Goal: Information Seeking & Learning: Find contact information

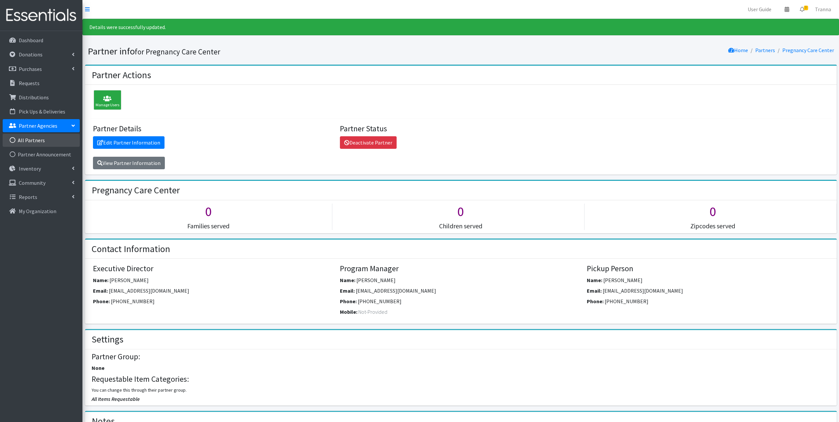
click at [35, 138] on link "All Partners" at bounding box center [41, 140] width 77 height 13
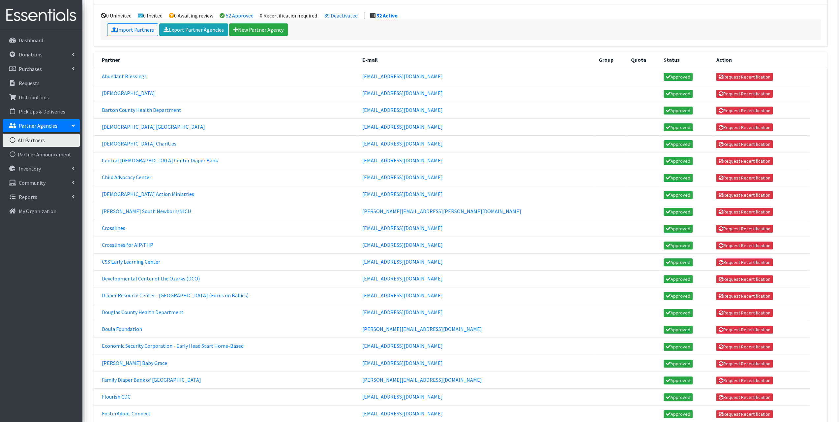
scroll to position [165, 0]
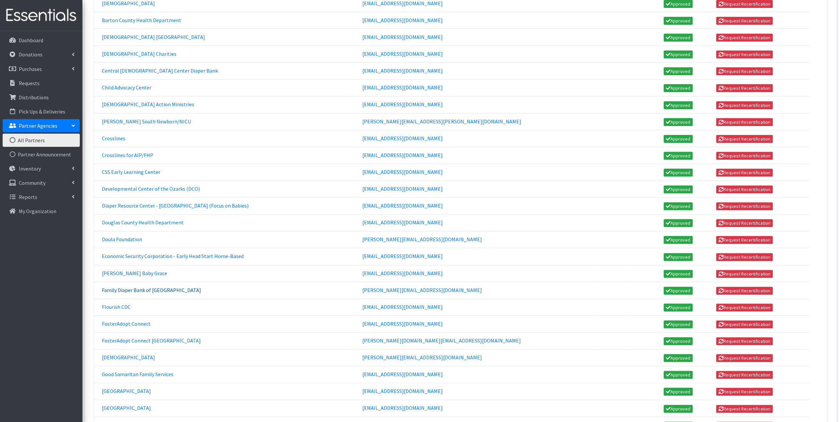
click at [119, 286] on link "Family Diaper Bank of Stone County" at bounding box center [151, 289] width 99 height 7
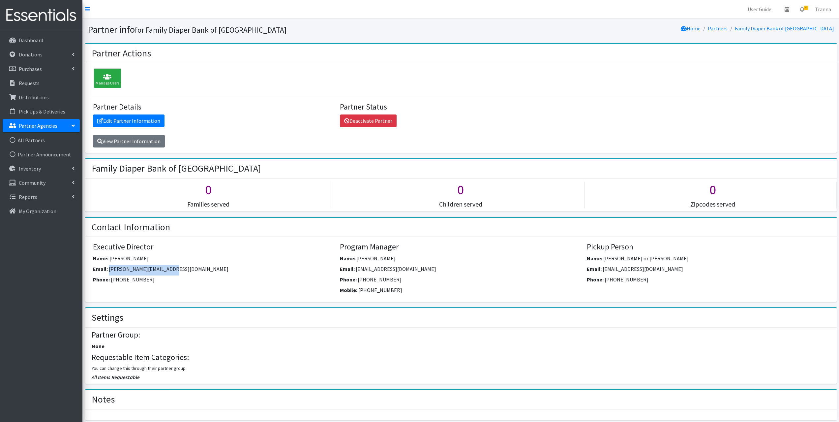
drag, startPoint x: 177, startPoint y: 268, endPoint x: 109, endPoint y: 265, distance: 67.6
click at [109, 265] on div "Email: [PERSON_NAME][EMAIL_ADDRESS][DOMAIN_NAME]" at bounding box center [214, 270] width 242 height 11
copy span "[PERSON_NAME][EMAIL_ADDRESS][DOMAIN_NAME]"
click at [439, 267] on div "Email: [EMAIL_ADDRESS][DOMAIN_NAME]" at bounding box center [461, 270] width 242 height 11
drag, startPoint x: 427, startPoint y: 266, endPoint x: 356, endPoint y: 271, distance: 71.0
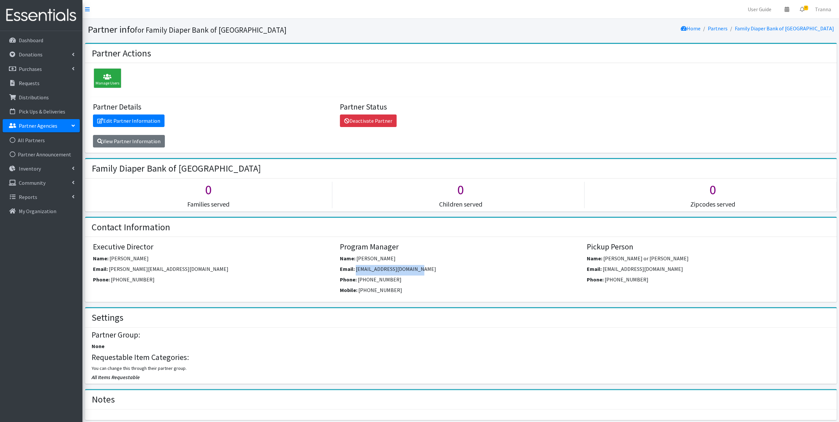
click at [356, 271] on div "Email: [EMAIL_ADDRESS][DOMAIN_NAME]" at bounding box center [461, 270] width 242 height 11
copy span "[EMAIL_ADDRESS][DOMAIN_NAME]"
